Goal: Transaction & Acquisition: Register for event/course

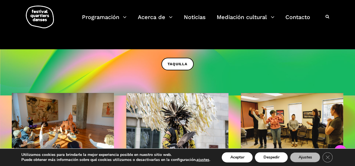
scroll to position [156, 0]
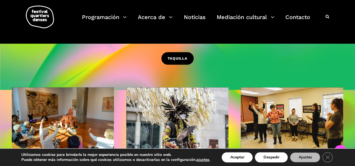
click at [179, 59] on font "TAQUILLA" at bounding box center [178, 58] width 20 height 4
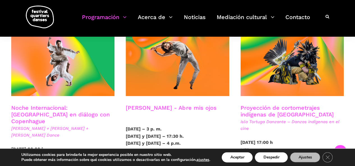
scroll to position [326, 0]
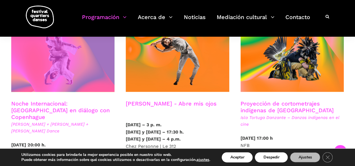
click at [68, 56] on span at bounding box center [62, 57] width 103 height 69
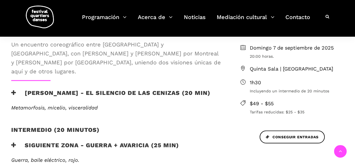
scroll to position [198, 0]
